Goal: Information Seeking & Learning: Check status

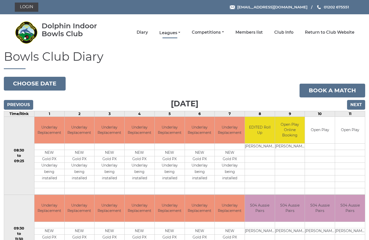
scroll to position [2, 0]
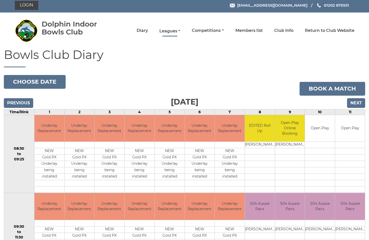
click at [180, 33] on link "Leagues" at bounding box center [169, 31] width 21 height 6
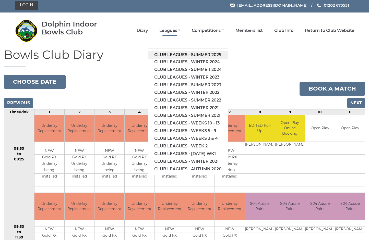
scroll to position [2, 0]
click at [200, 55] on link "Club leagues - Summer 2025" at bounding box center [188, 55] width 80 height 8
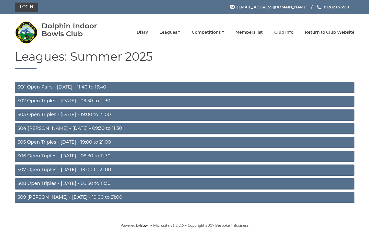
click at [102, 114] on link "S03 Open Triples - [DATE] - 19:00 to 21:00" at bounding box center [184, 114] width 339 height 11
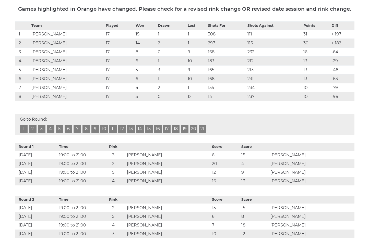
scroll to position [92, 0]
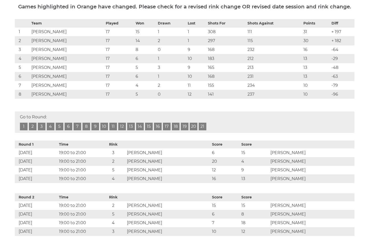
click at [167, 127] on link "17" at bounding box center [167, 127] width 8 height 8
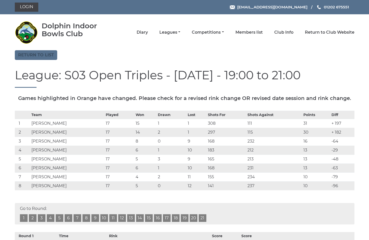
click at [45, 53] on link "Return to list" at bounding box center [36, 55] width 42 height 10
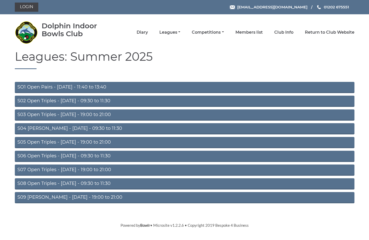
click at [92, 101] on link "S02 Open Triples - [DATE] - 09:30 to 11:30" at bounding box center [184, 101] width 339 height 11
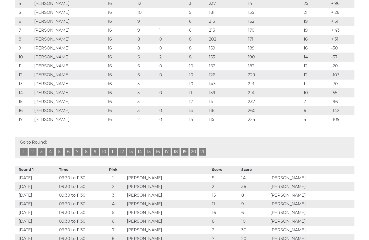
scroll to position [147, 0]
click at [158, 150] on link "16" at bounding box center [158, 152] width 8 height 8
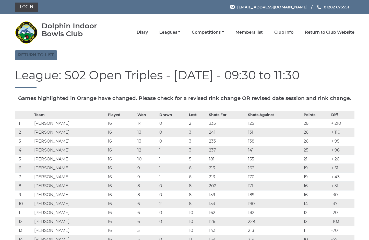
click at [39, 54] on link "Return to list" at bounding box center [36, 55] width 42 height 10
